Goal: Information Seeking & Learning: Learn about a topic

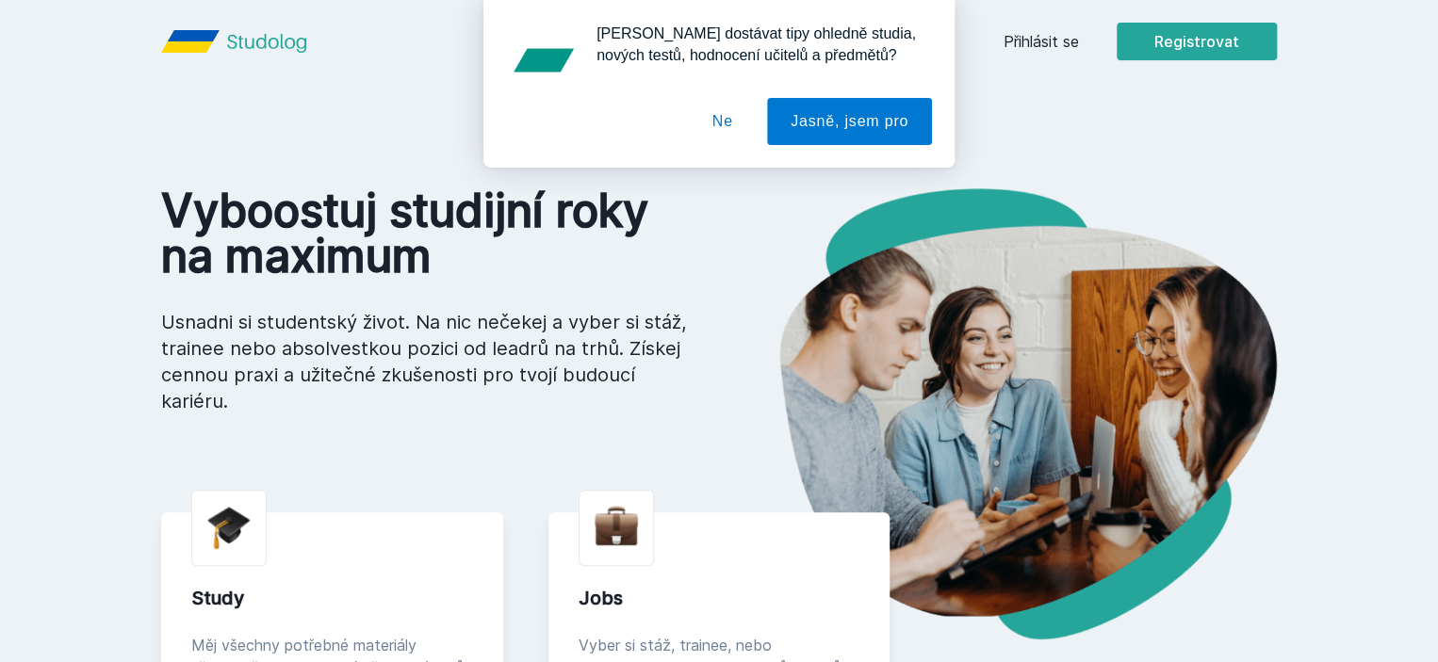
click at [732, 113] on button "Ne" at bounding box center [723, 121] width 68 height 47
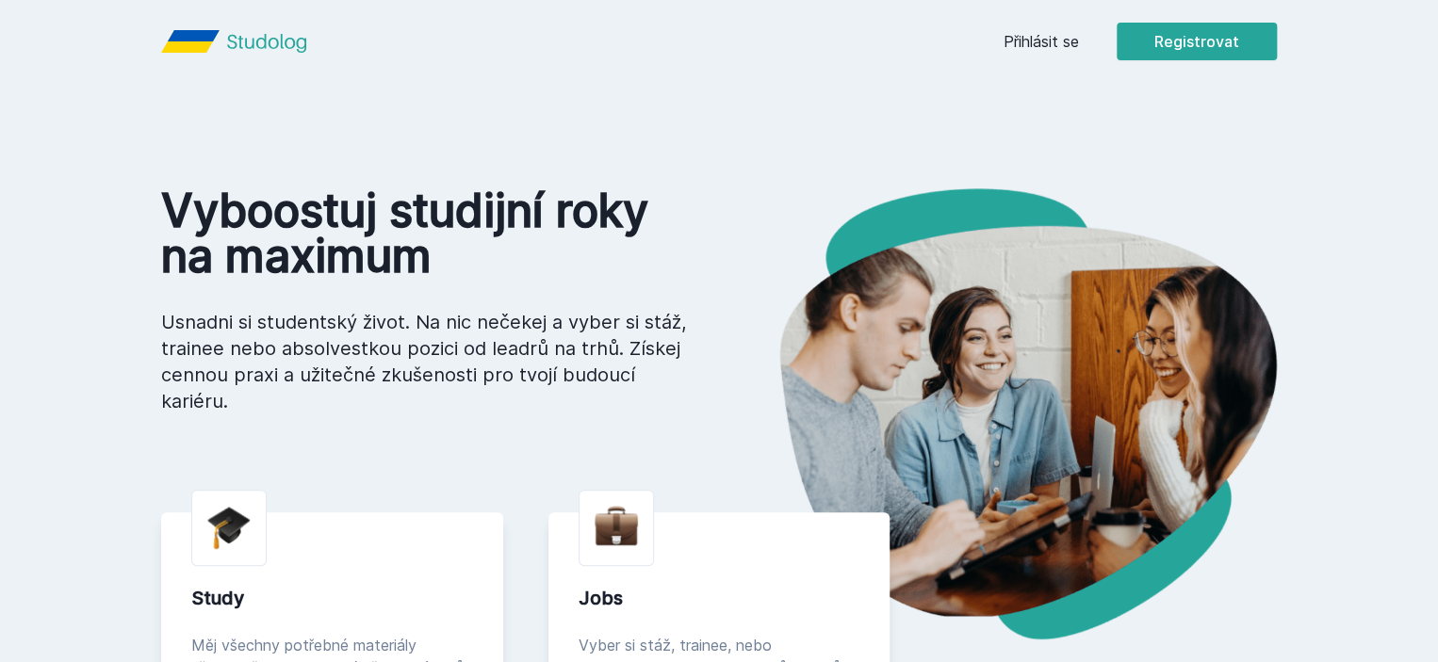
click at [1079, 41] on link "Přihlásit se" at bounding box center [1040, 41] width 75 height 23
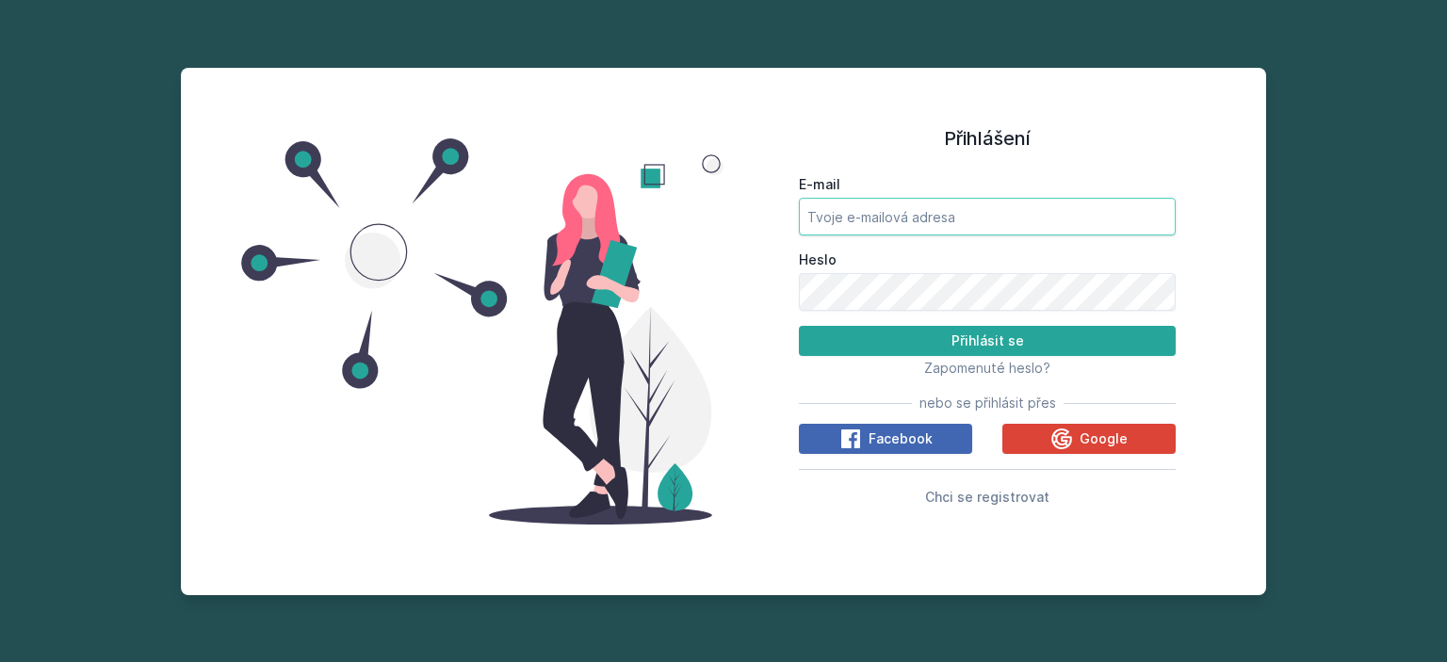
click at [840, 229] on input "E-mail" at bounding box center [987, 217] width 377 height 38
type input "[EMAIL_ADDRESS][DOMAIN_NAME]"
click at [799, 326] on button "Přihlásit se" at bounding box center [987, 341] width 377 height 30
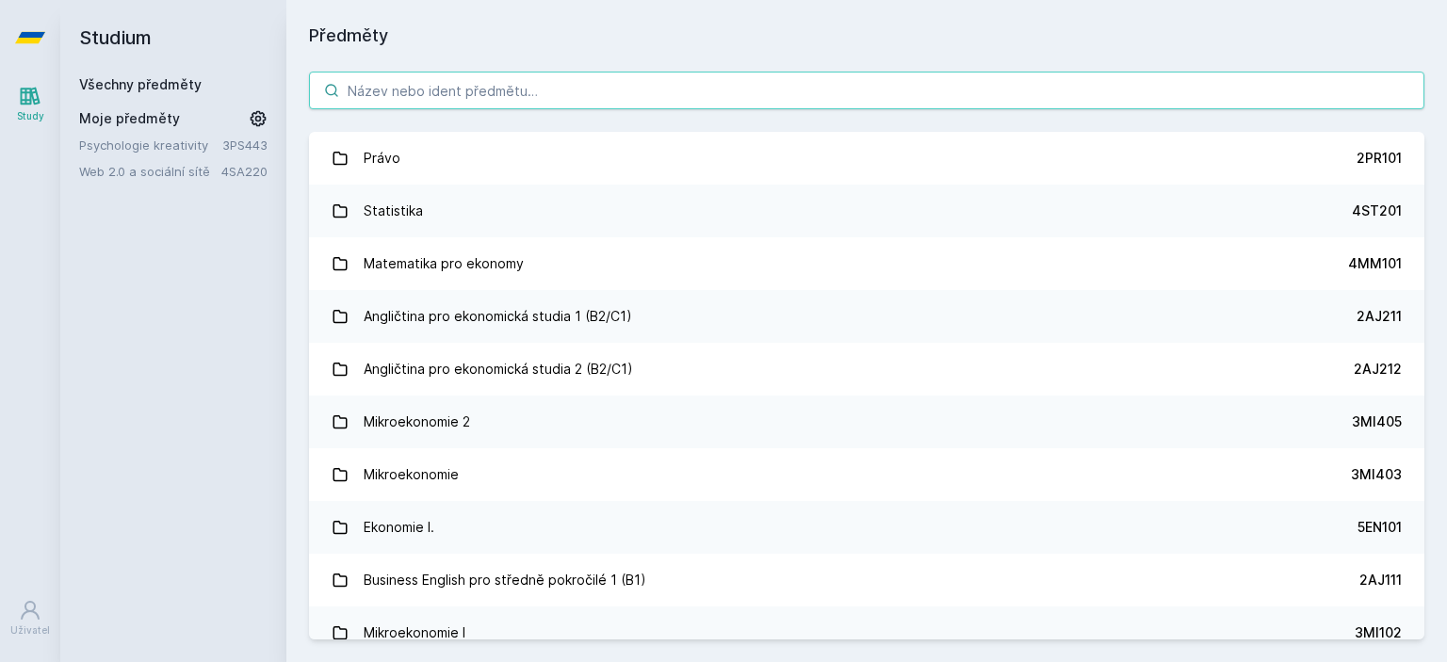
click at [562, 99] on input "search" at bounding box center [867, 91] width 1116 height 38
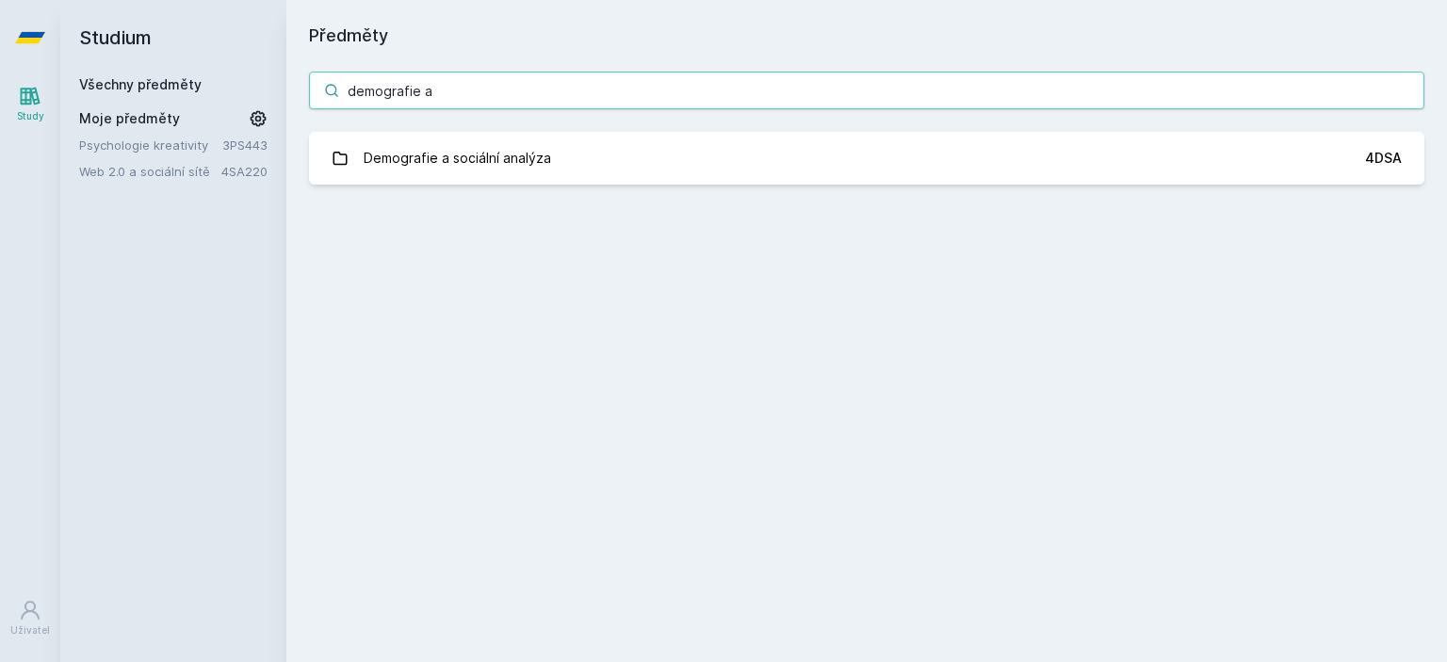
drag, startPoint x: 464, startPoint y: 97, endPoint x: 283, endPoint y: 93, distance: 180.9
click at [288, 93] on div "demografie a Demografie a sociální analýza 4DSA Jejda, něco se pokazilo." at bounding box center [866, 128] width 1161 height 158
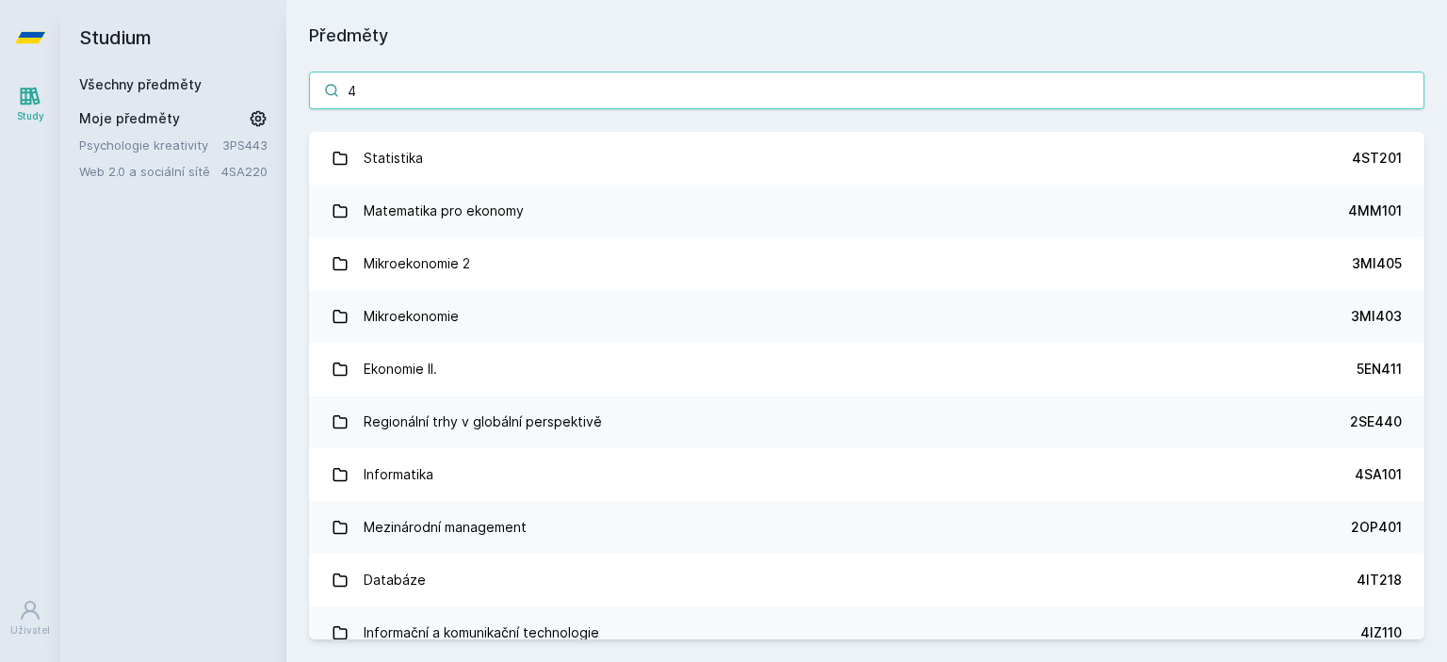
drag, startPoint x: 369, startPoint y: 83, endPoint x: 335, endPoint y: 83, distance: 33.9
click at [335, 83] on div "4" at bounding box center [867, 91] width 1116 height 38
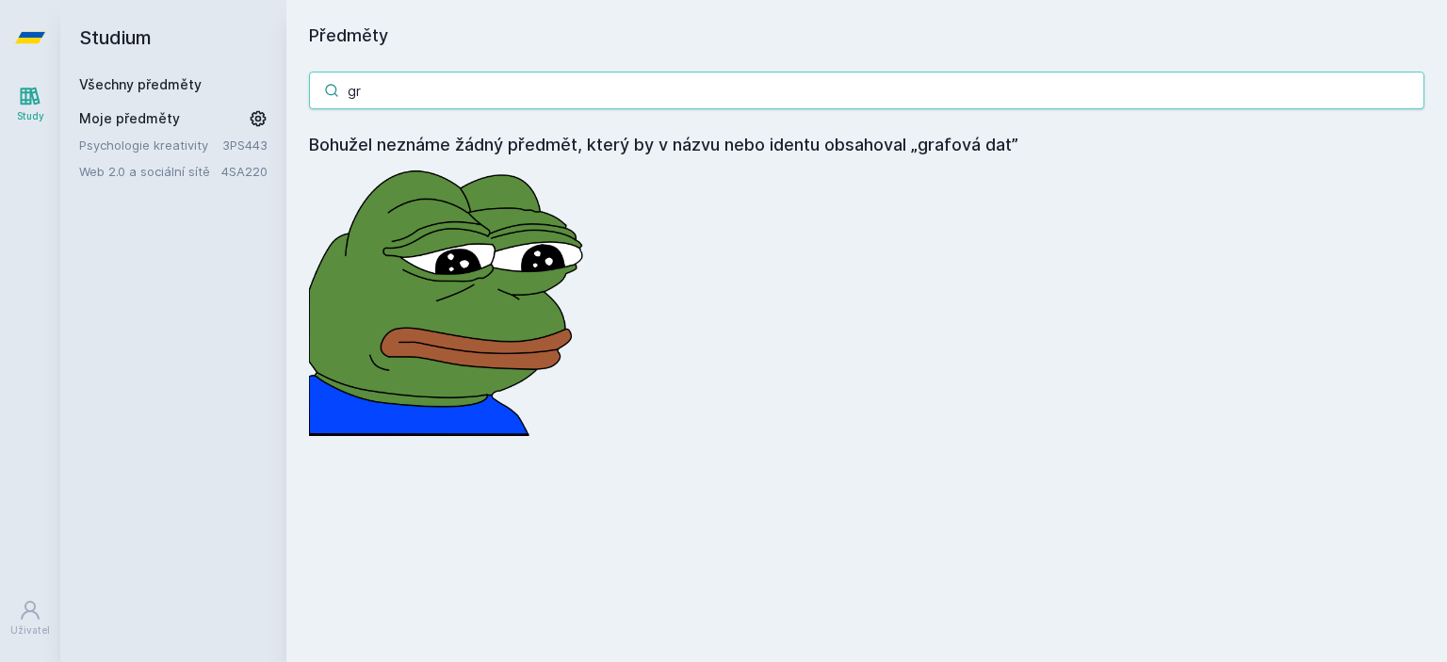
type input "g"
drag, startPoint x: 452, startPoint y: 90, endPoint x: 332, endPoint y: 91, distance: 120.6
click at [333, 91] on div "4IZ441" at bounding box center [867, 91] width 1116 height 38
drag, startPoint x: 432, startPoint y: 90, endPoint x: 275, endPoint y: 90, distance: 157.3
click at [275, 90] on div "Studium Všechny předměty Moje předměty Psychologie kreativity 3PS443 Web 2.0 a …" at bounding box center [753, 331] width 1387 height 662
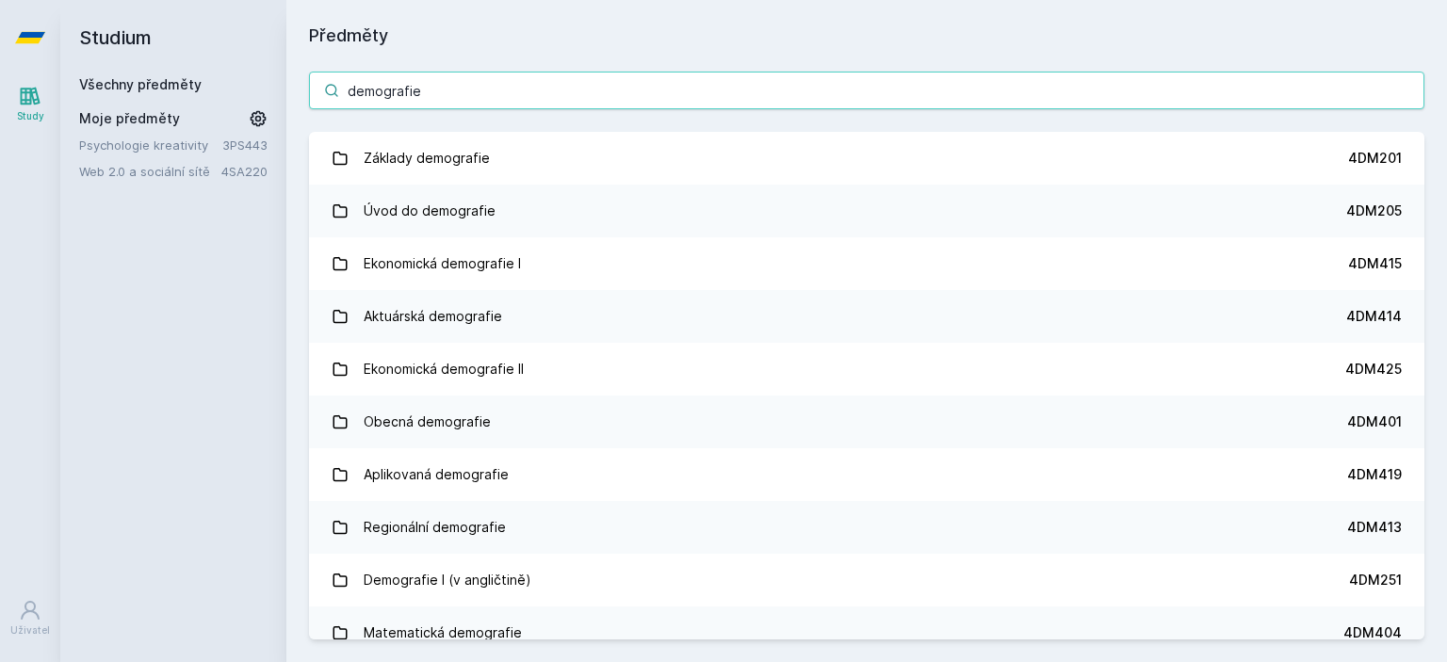
drag, startPoint x: 460, startPoint y: 96, endPoint x: 313, endPoint y: 88, distance: 147.2
click at [313, 88] on input "demografie" at bounding box center [867, 91] width 1116 height 38
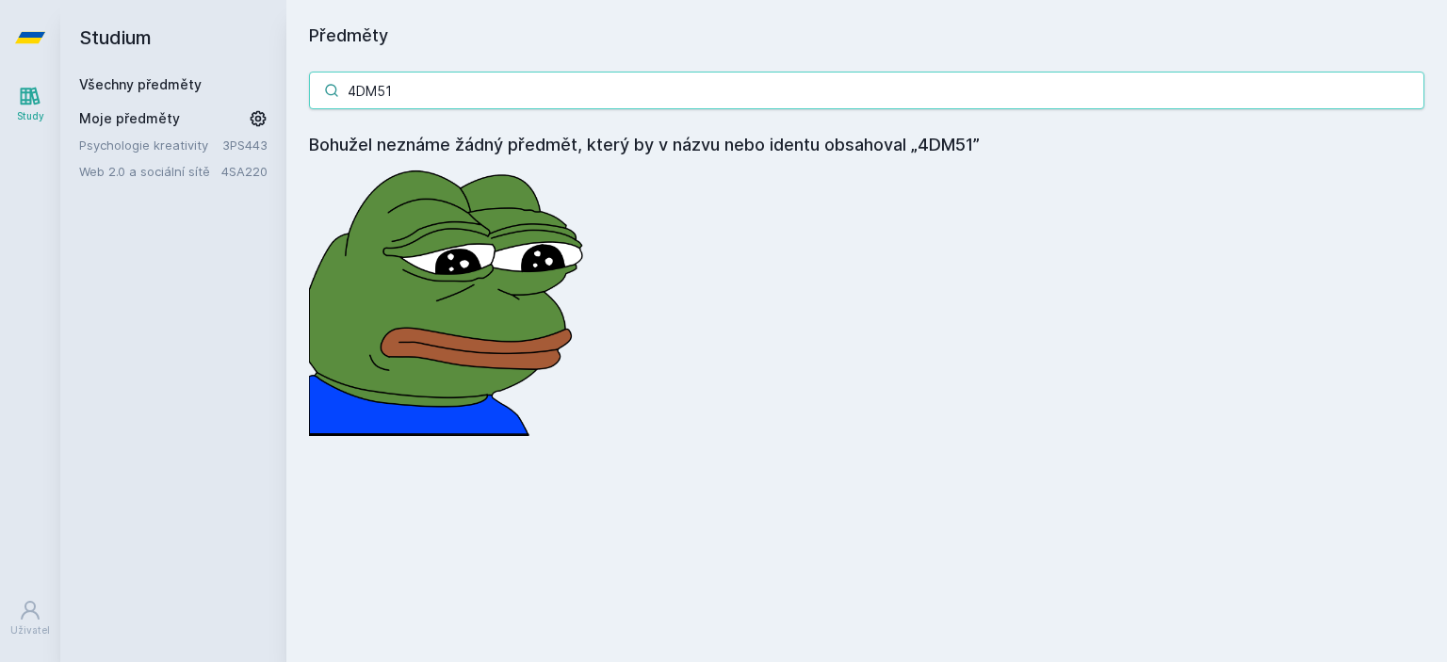
drag, startPoint x: 411, startPoint y: 87, endPoint x: 262, endPoint y: 87, distance: 148.9
click at [262, 87] on div "Studium Všechny předměty Moje předměty Psychologie kreativity 3PS443 Web 2.0 a …" at bounding box center [753, 331] width 1387 height 662
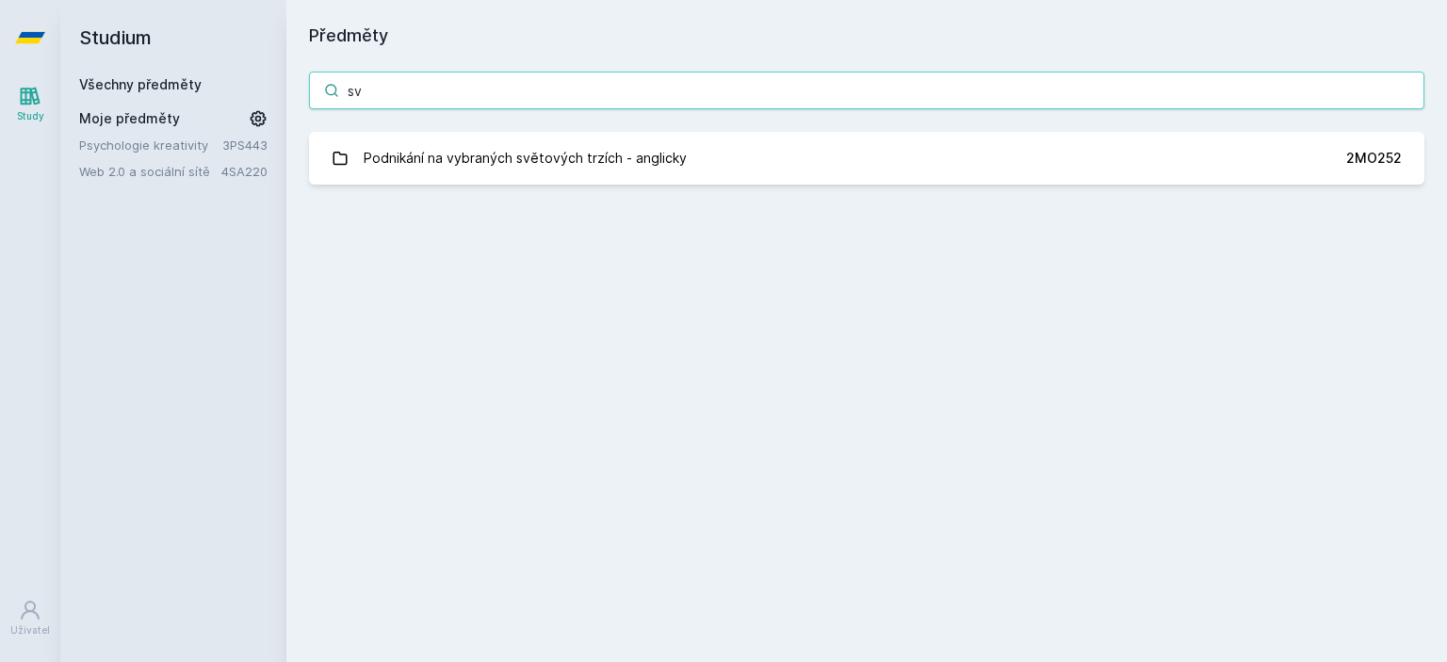
type input "s"
type input "4"
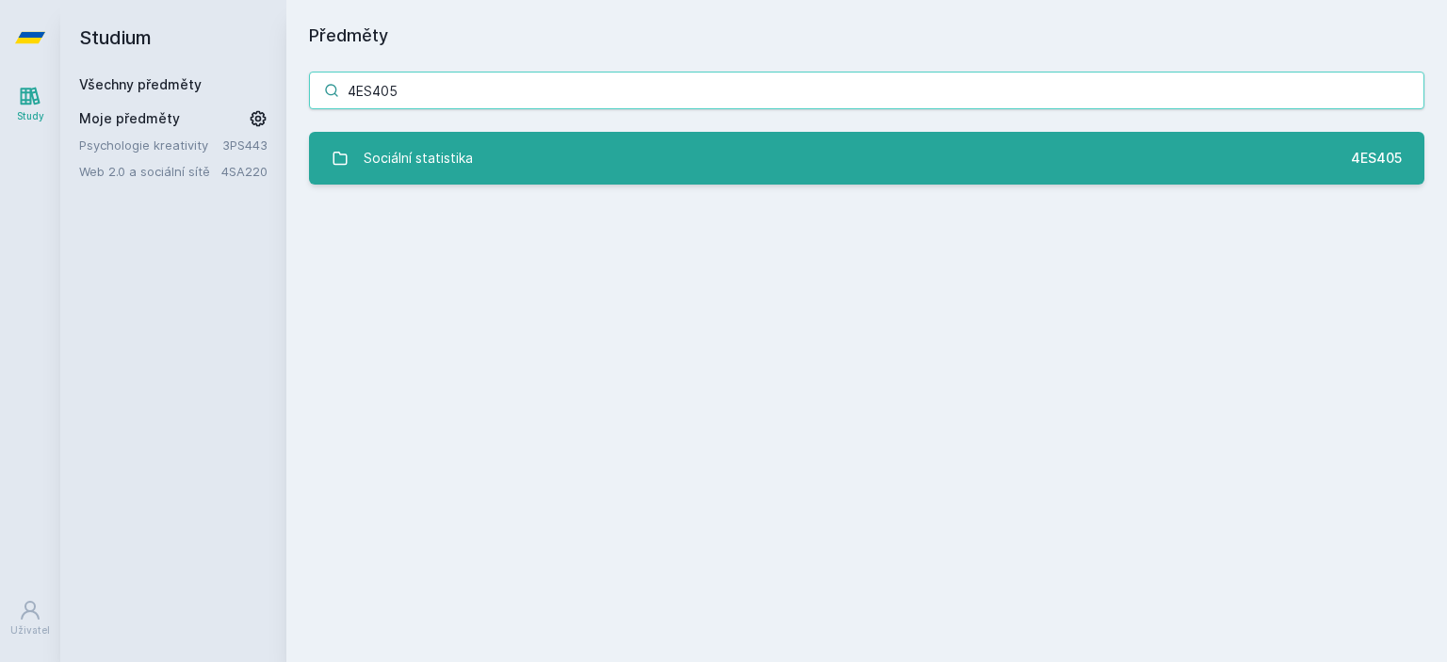
type input "4ES405"
click at [650, 161] on link "Sociální statistika 4ES405" at bounding box center [867, 158] width 1116 height 53
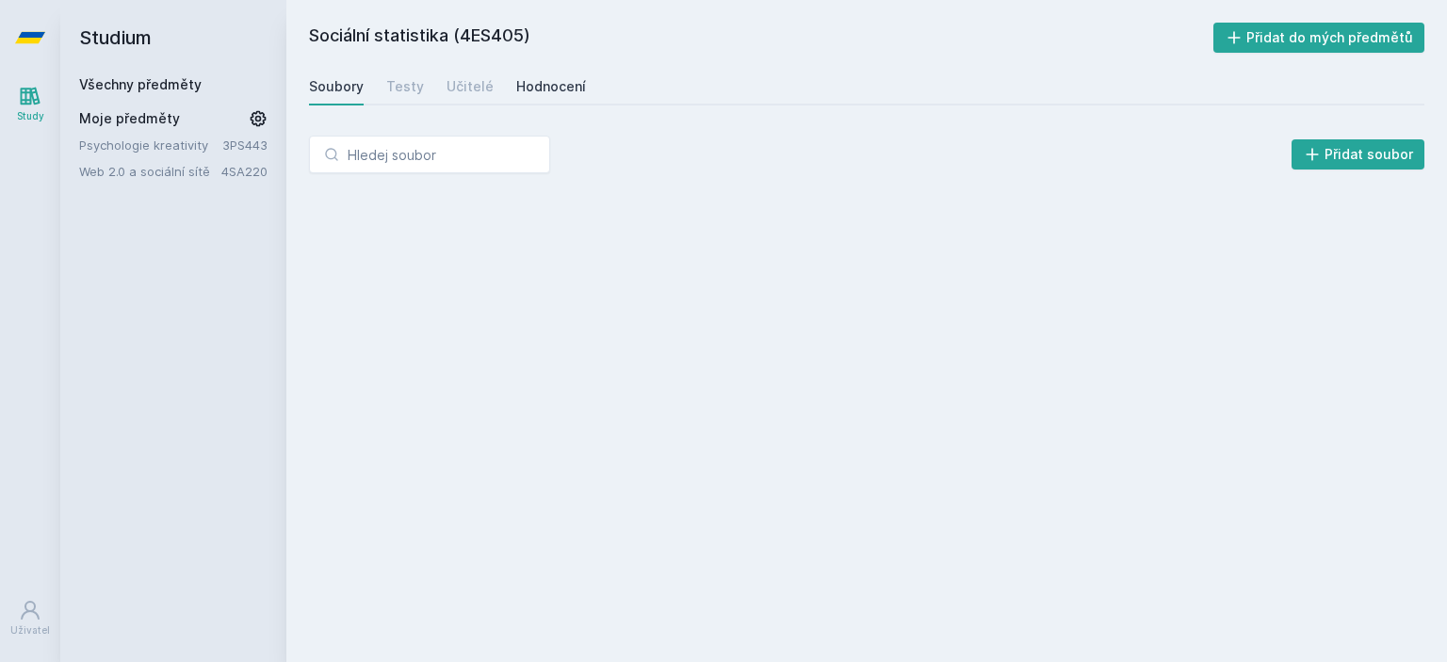
click at [536, 81] on div "Hodnocení" at bounding box center [551, 86] width 70 height 19
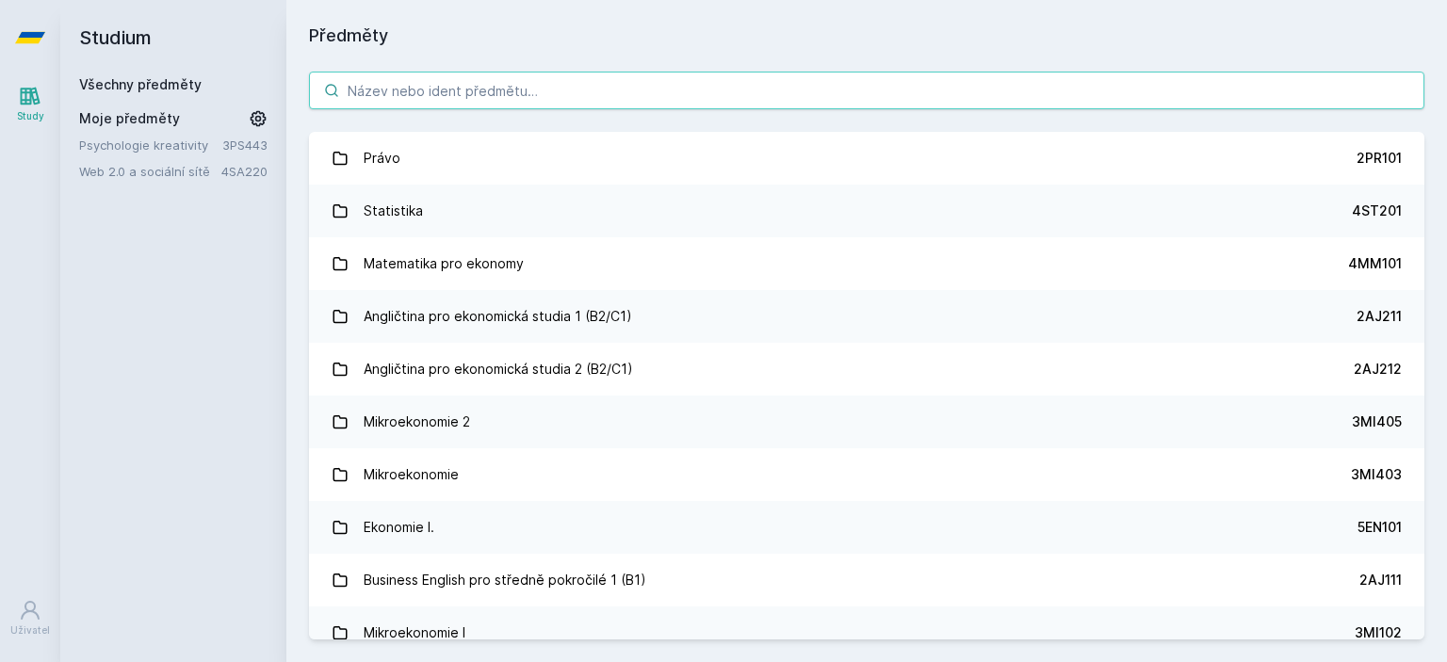
click at [442, 97] on input "search" at bounding box center [867, 91] width 1116 height 38
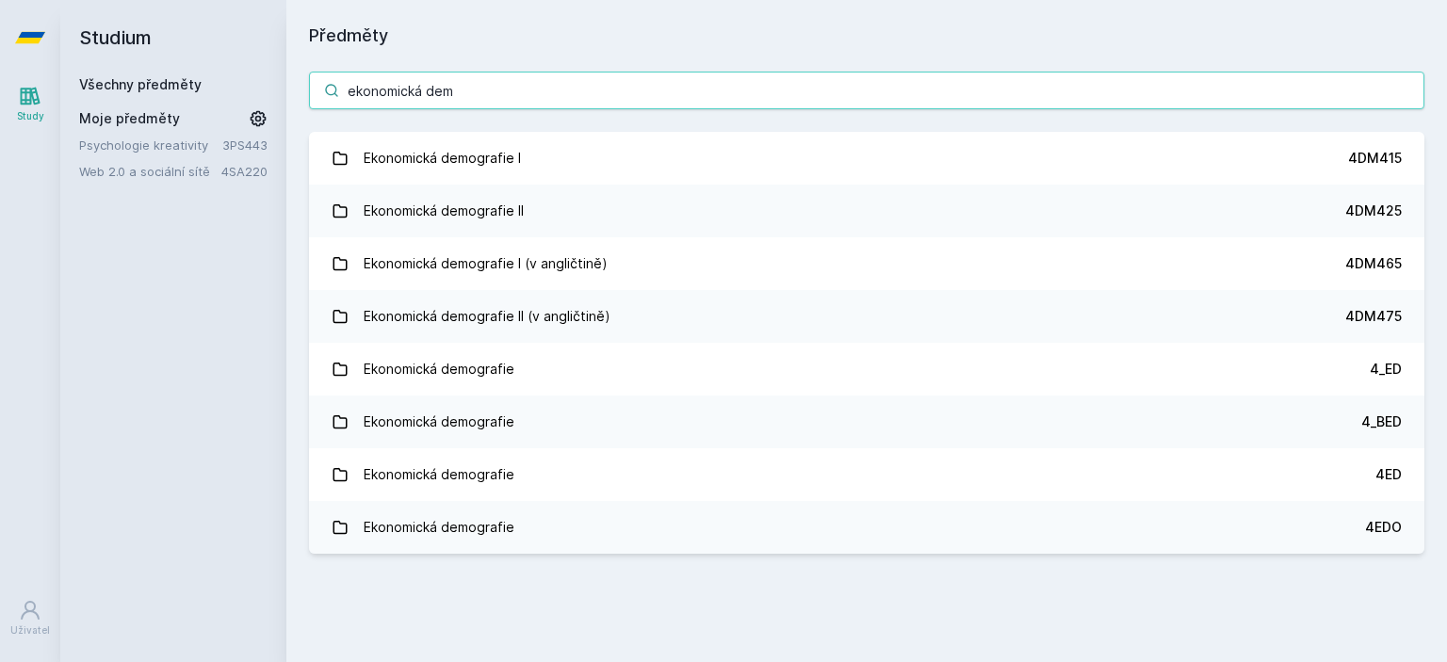
type input "ekonomická dem"
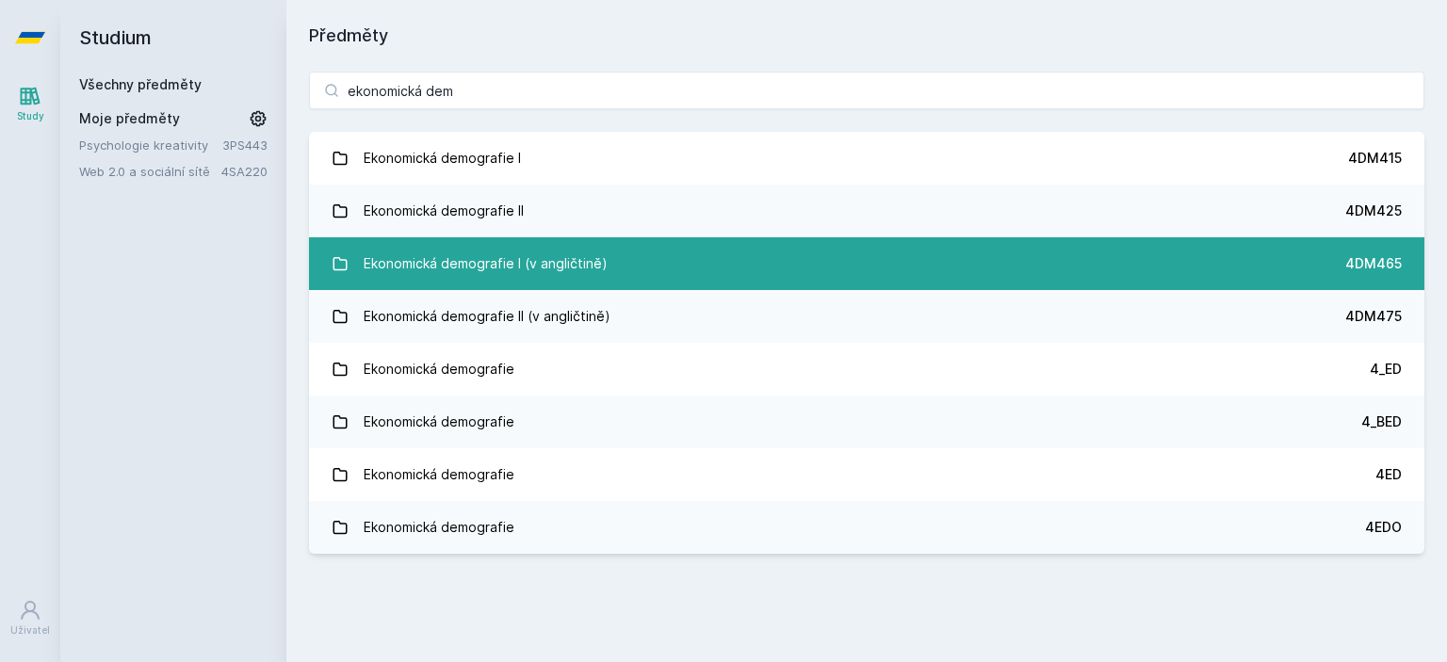
click at [572, 262] on div "Ekonomická demografie I (v angličtině)" at bounding box center [486, 264] width 244 height 38
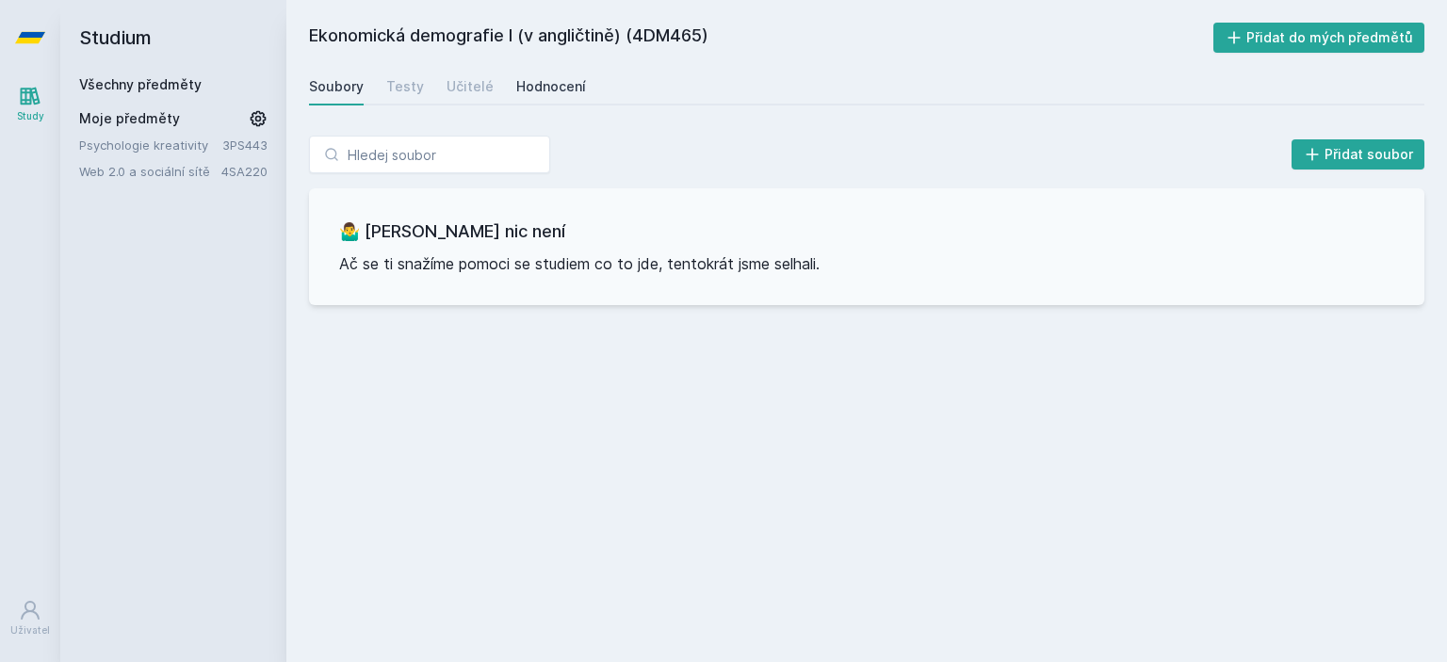
click at [557, 90] on div "Hodnocení" at bounding box center [551, 86] width 70 height 19
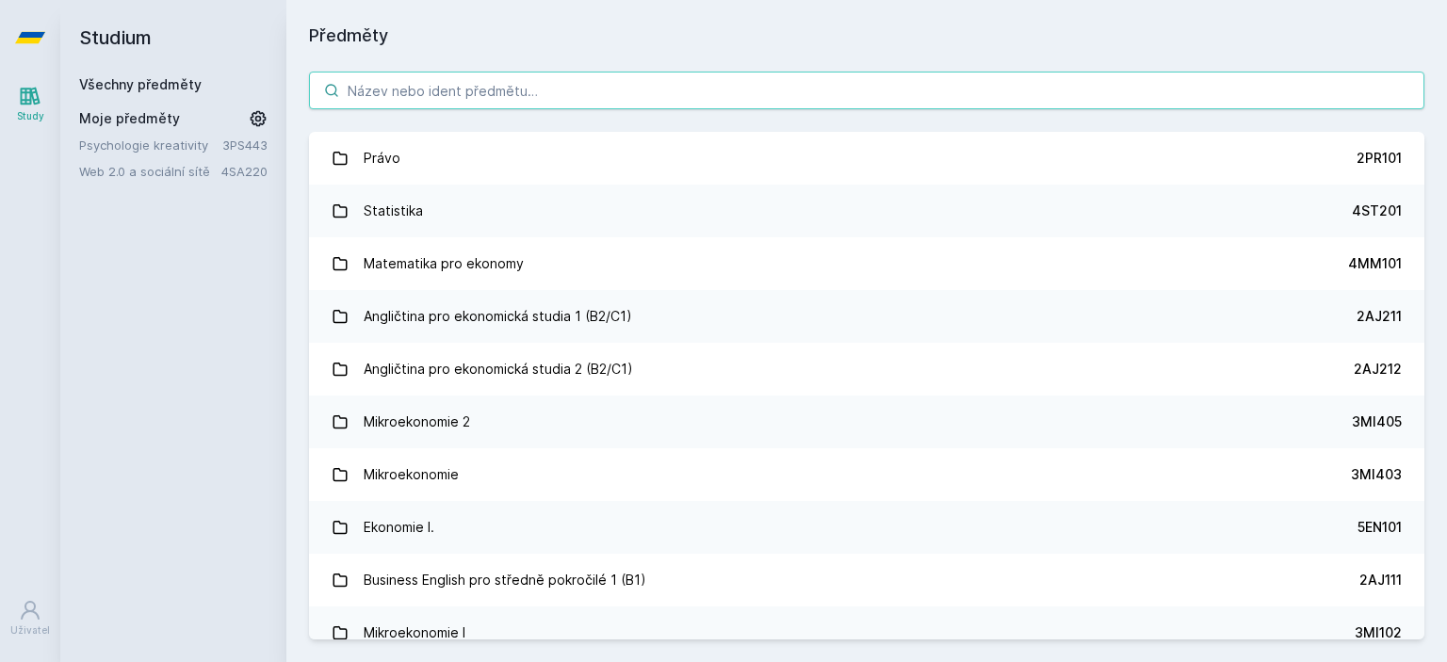
click at [426, 97] on input "search" at bounding box center [867, 91] width 1116 height 38
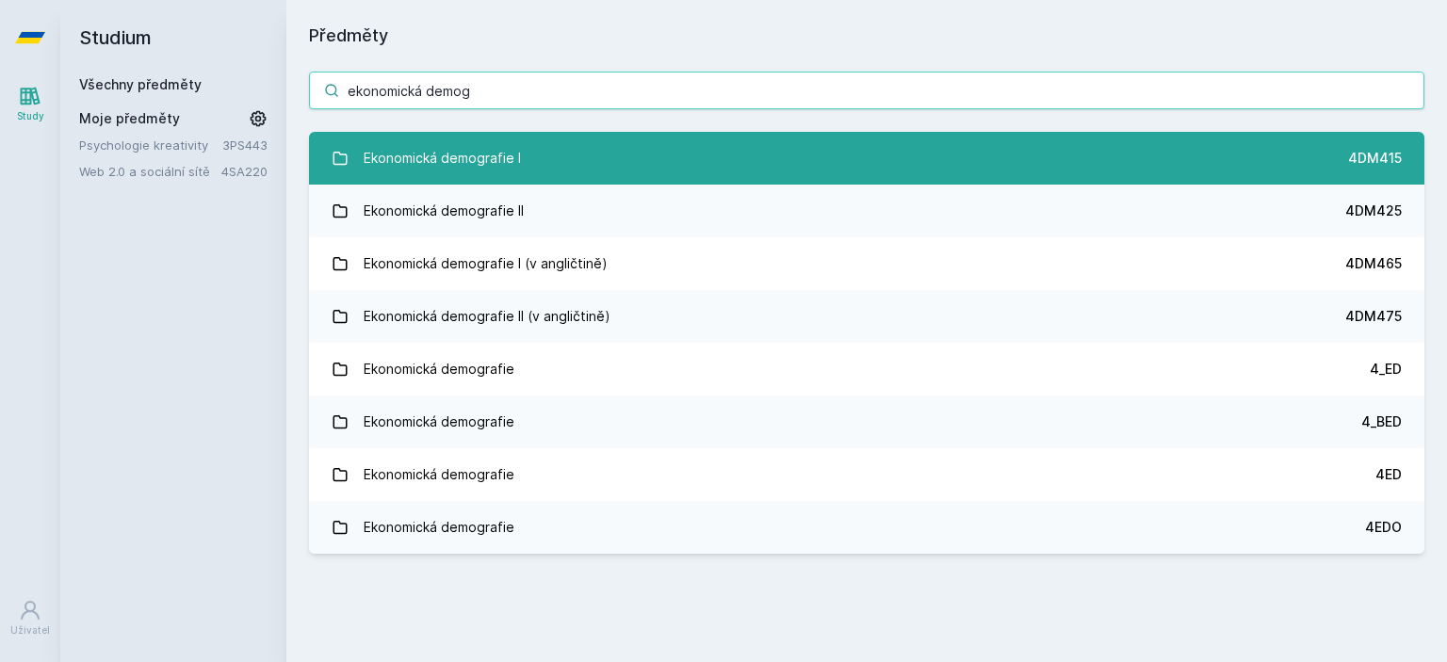
type input "ekonomická demog"
click at [462, 152] on div "Ekonomická demografie I" at bounding box center [442, 158] width 157 height 38
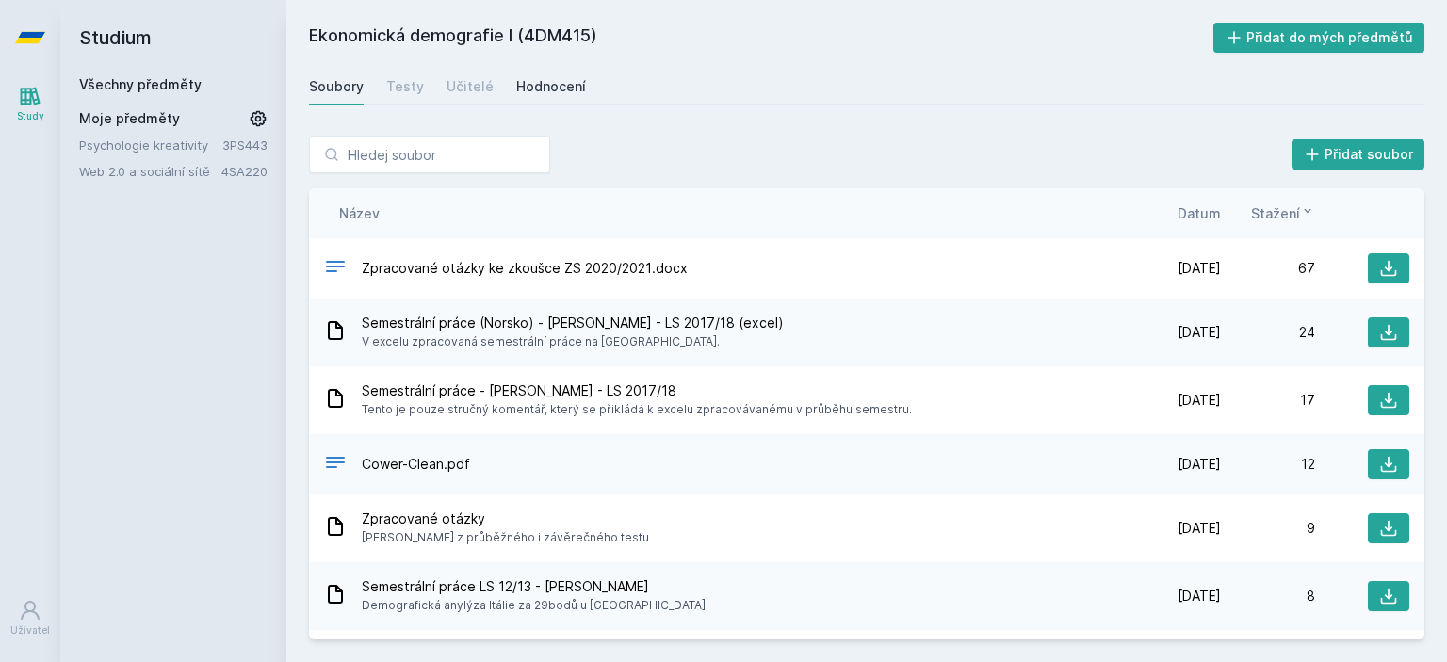
click at [528, 90] on div "Hodnocení" at bounding box center [551, 86] width 70 height 19
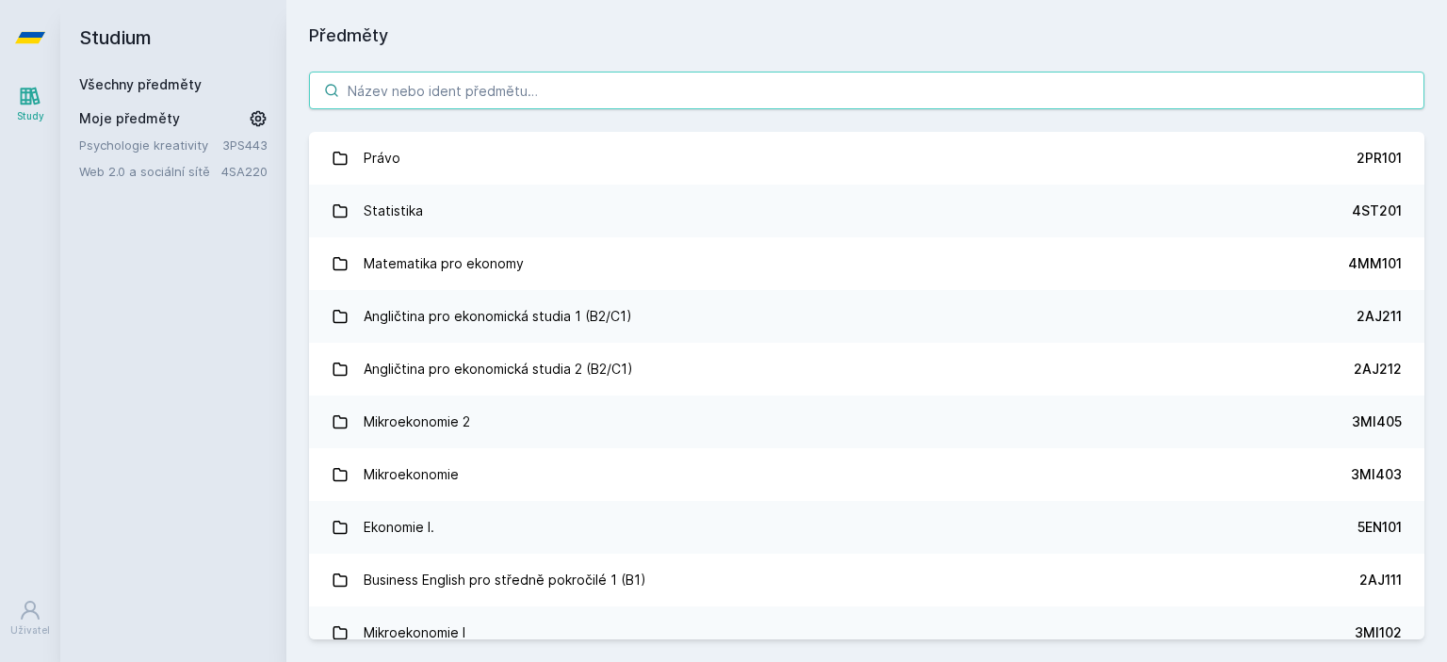
click at [405, 104] on input "search" at bounding box center [867, 91] width 1116 height 38
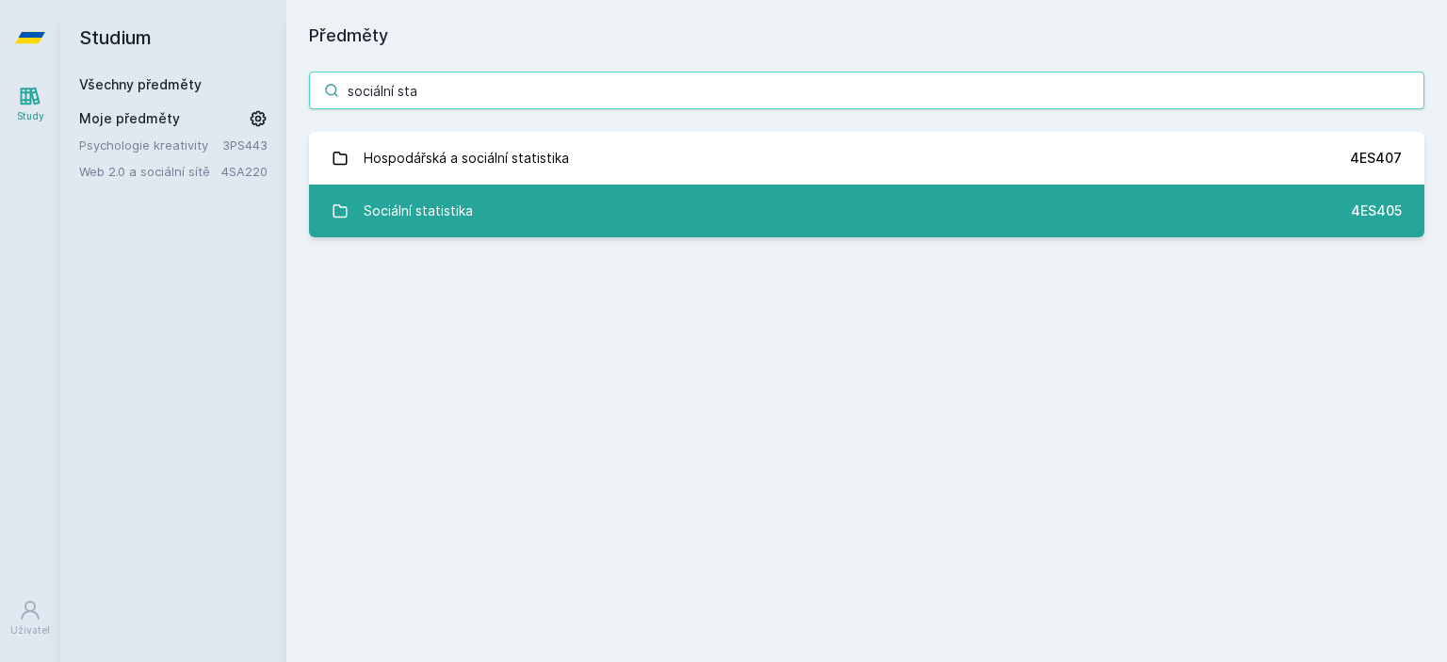
type input "sociální sta"
click at [528, 223] on link "Sociální statistika 4ES405" at bounding box center [867, 211] width 1116 height 53
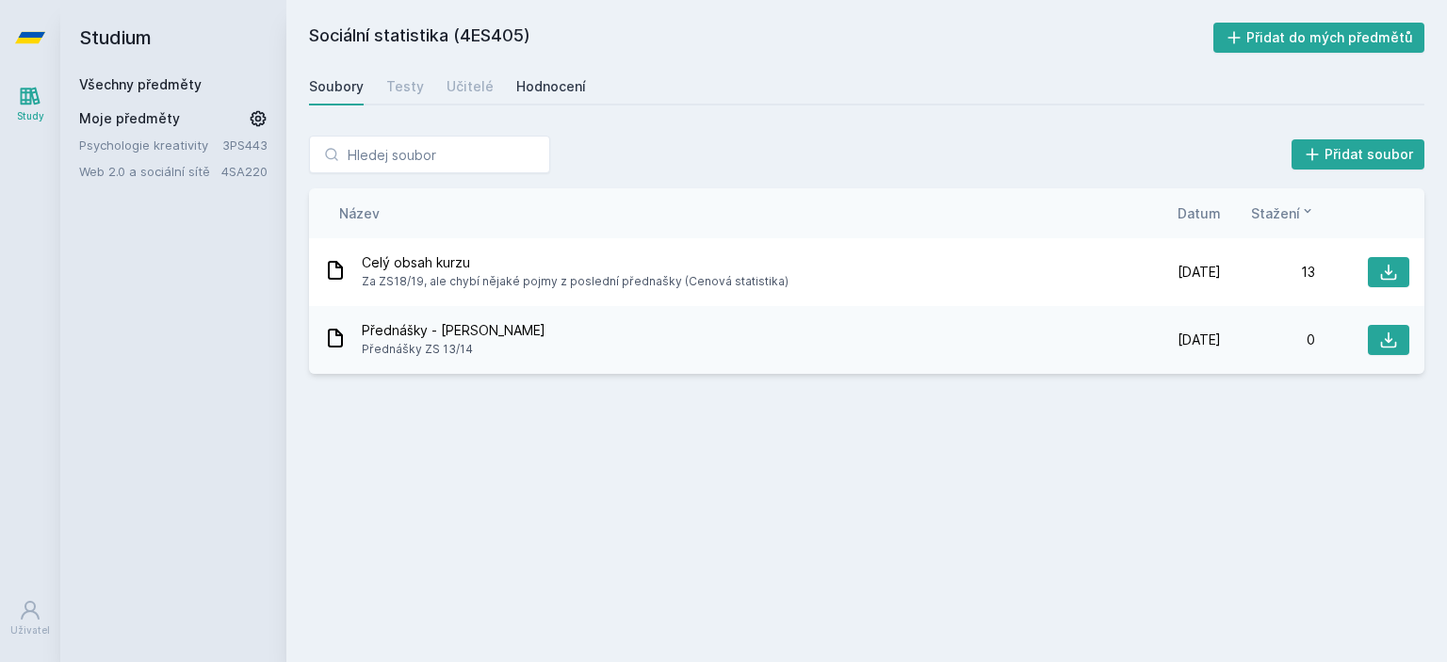
click at [554, 74] on link "Hodnocení" at bounding box center [551, 87] width 70 height 38
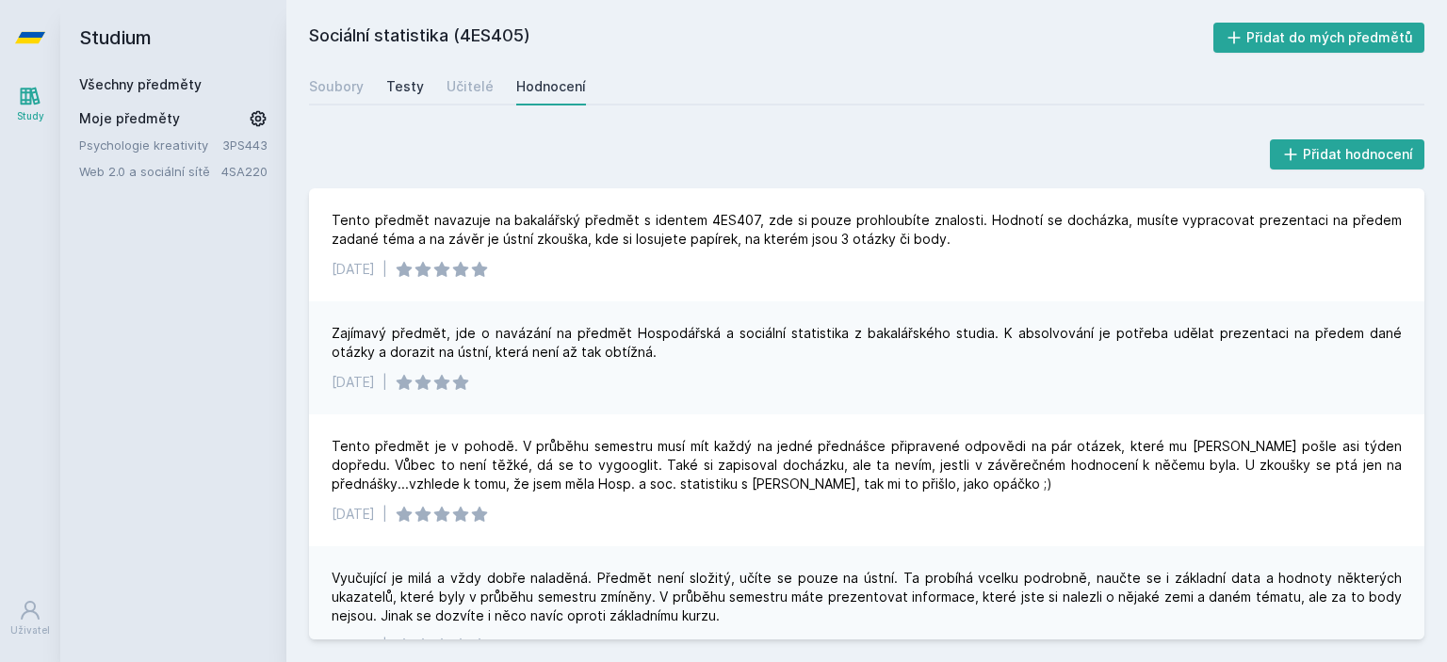
click at [418, 85] on div "Testy" at bounding box center [405, 86] width 38 height 19
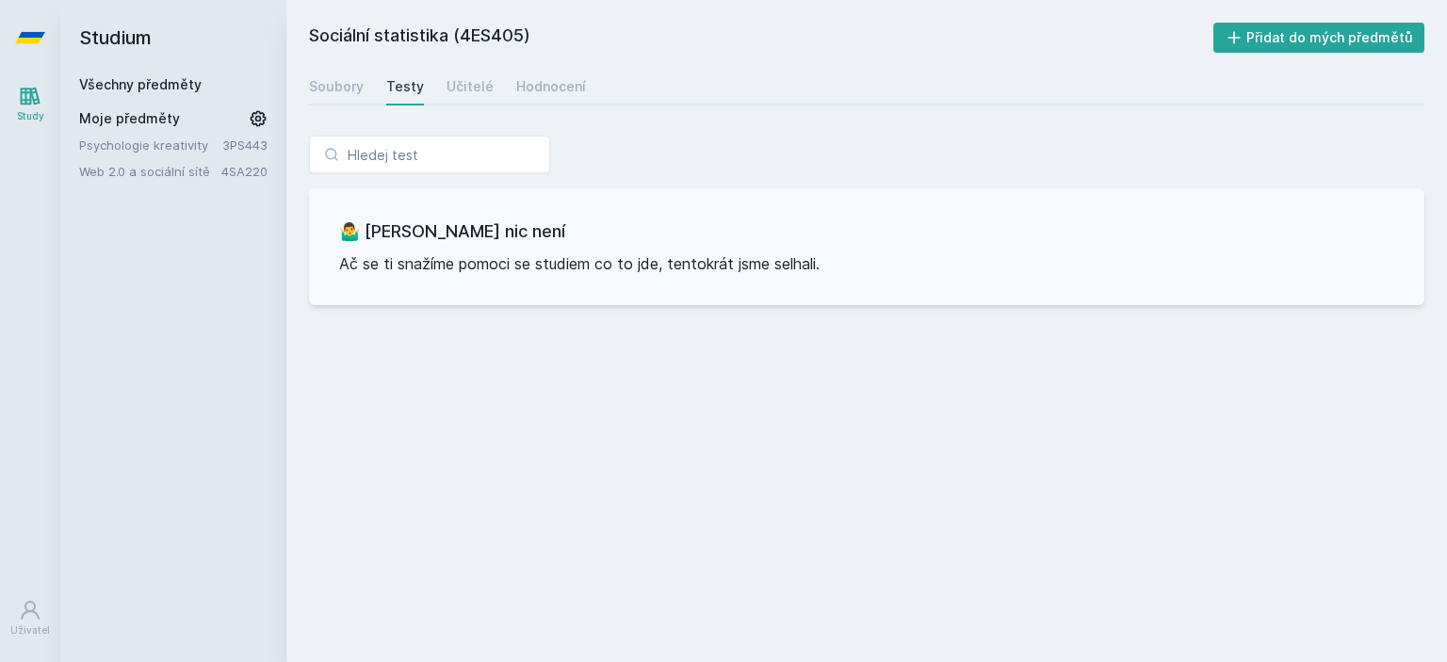
click at [440, 85] on div "Soubory Testy Učitelé Hodnocení" at bounding box center [867, 87] width 1116 height 38
click at [456, 89] on div "Učitelé" at bounding box center [470, 86] width 47 height 19
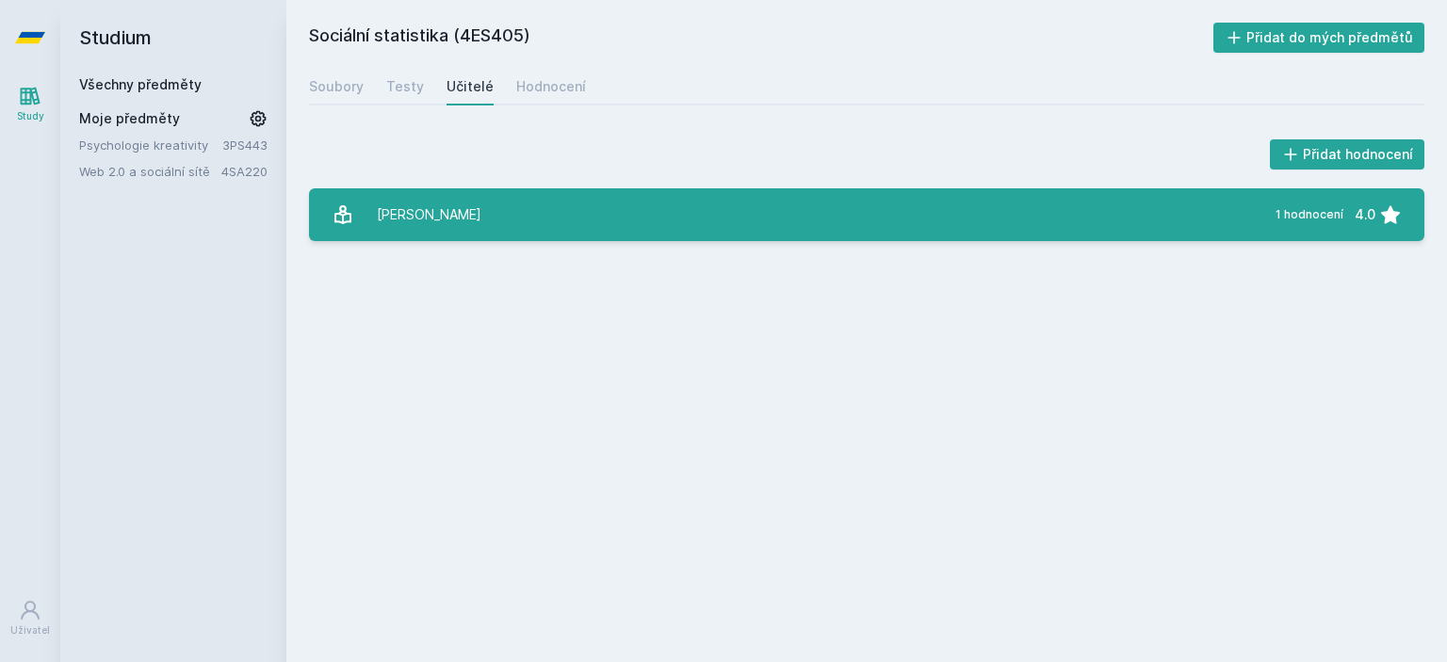
click at [507, 236] on link "[PERSON_NAME] 1 hodnocení 4.0" at bounding box center [867, 214] width 1116 height 53
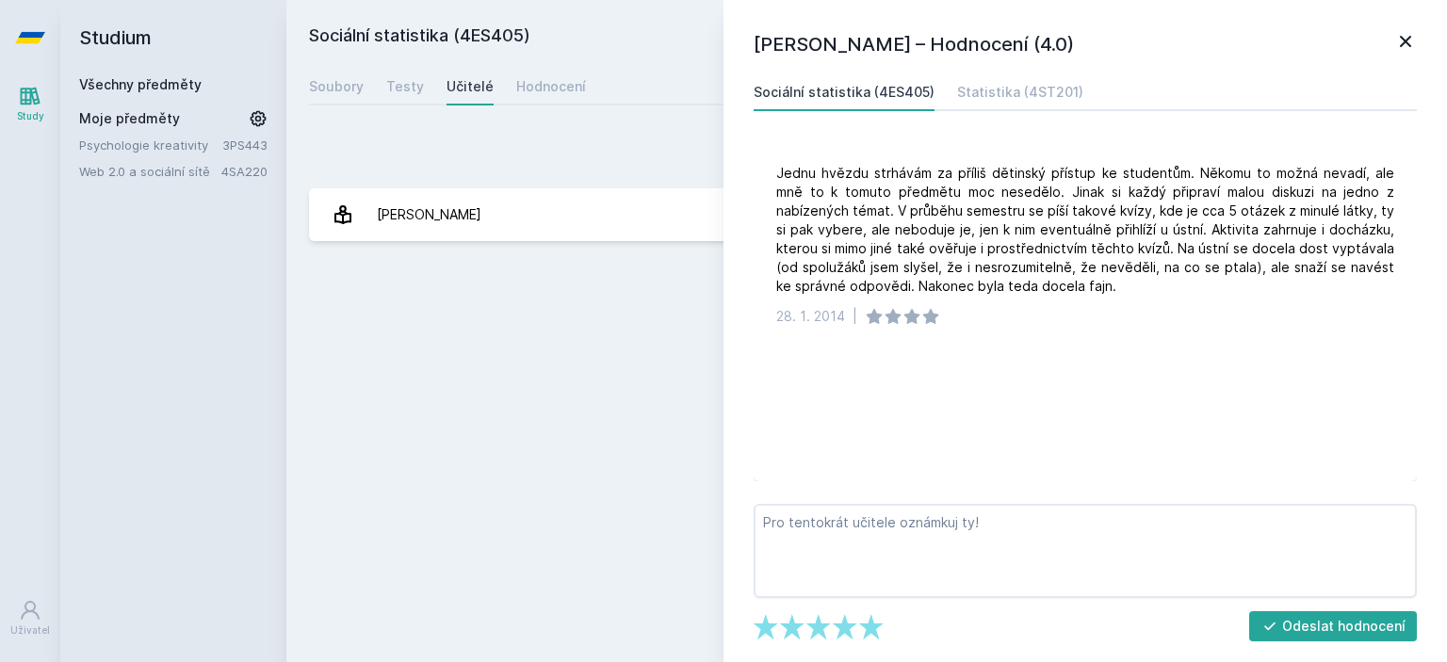
click at [506, 291] on div "Sociální statistika (4ES405) Přidat do mých předmětů [GEOGRAPHIC_DATA] Testy Uč…" at bounding box center [867, 331] width 1116 height 617
click at [338, 73] on link "Soubory" at bounding box center [336, 87] width 55 height 38
